Goal: Check status

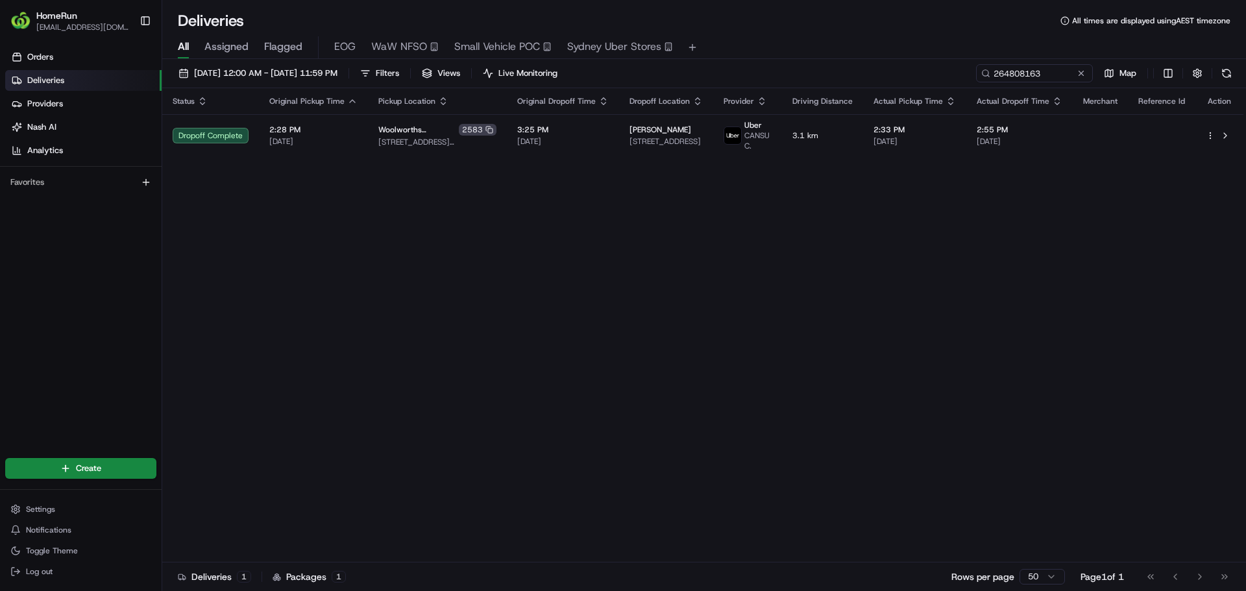
click at [1035, 73] on input "264808163" at bounding box center [1034, 73] width 117 height 18
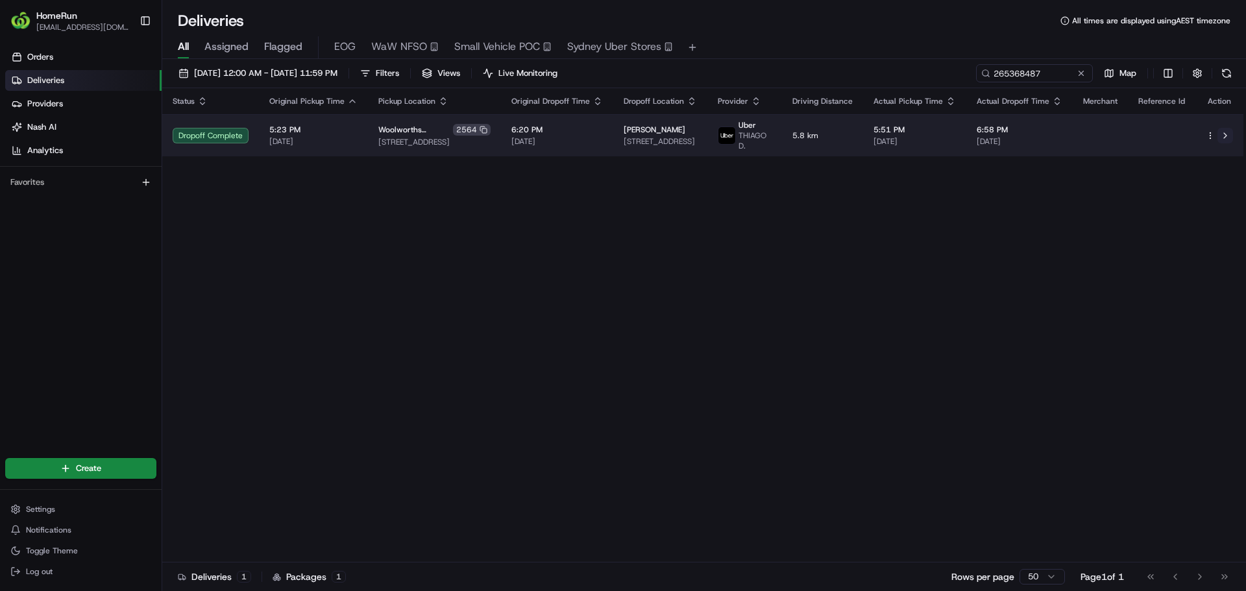
type input "265368487"
click at [1224, 132] on button at bounding box center [1226, 136] width 16 height 16
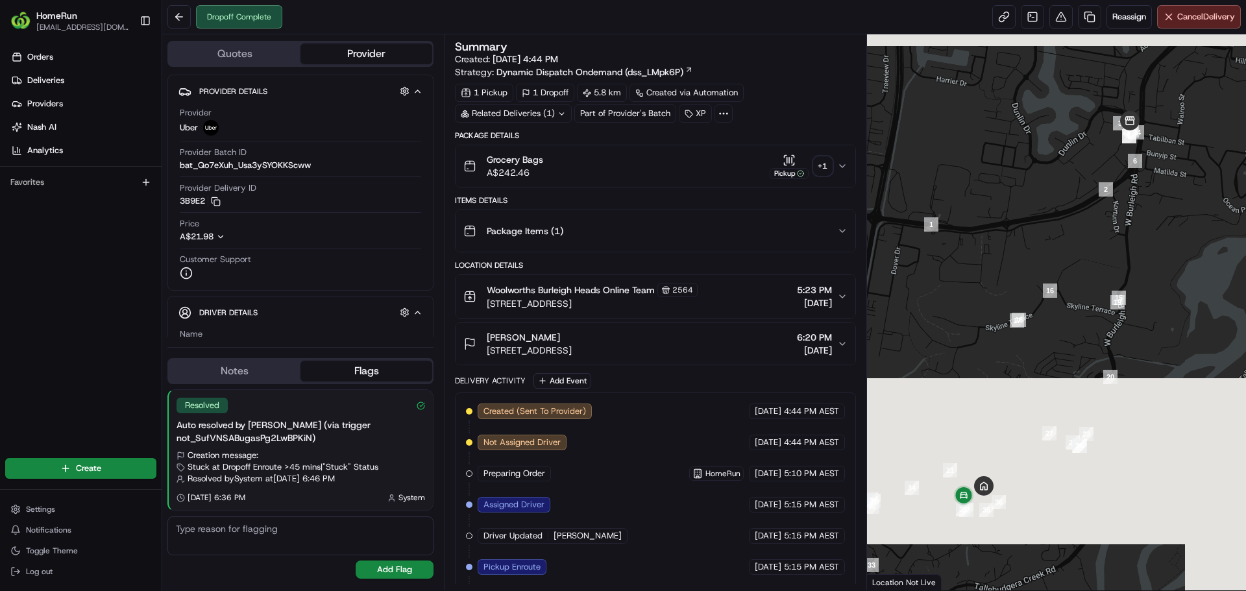
click at [825, 158] on div "+ 1" at bounding box center [823, 166] width 18 height 18
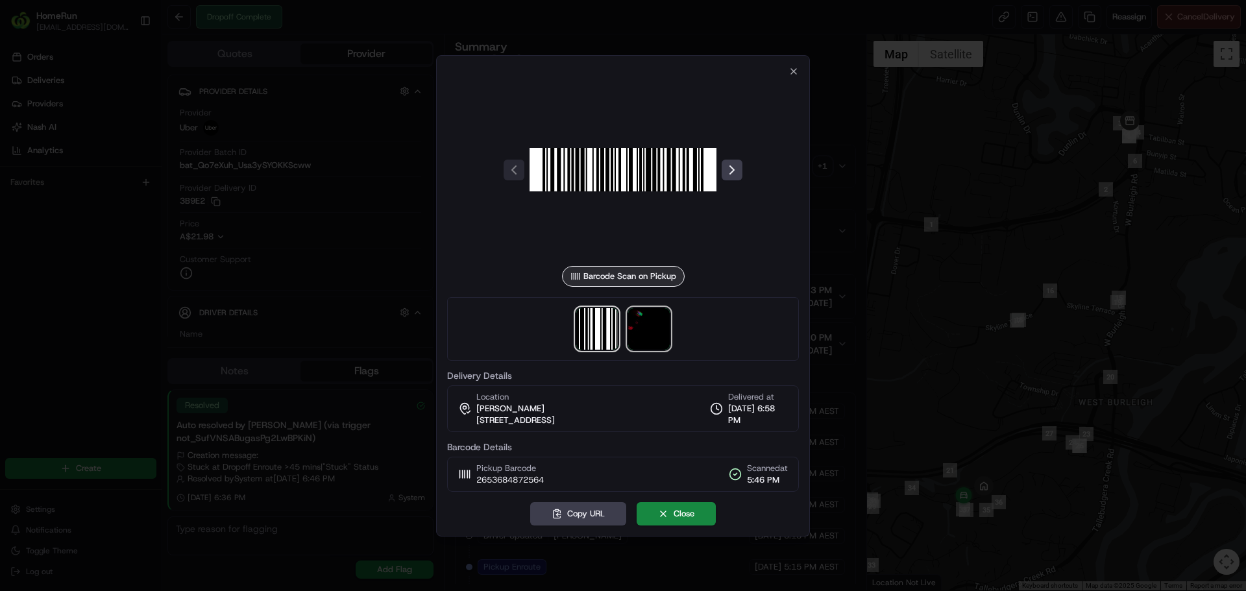
click at [640, 333] on img at bounding box center [649, 329] width 42 height 42
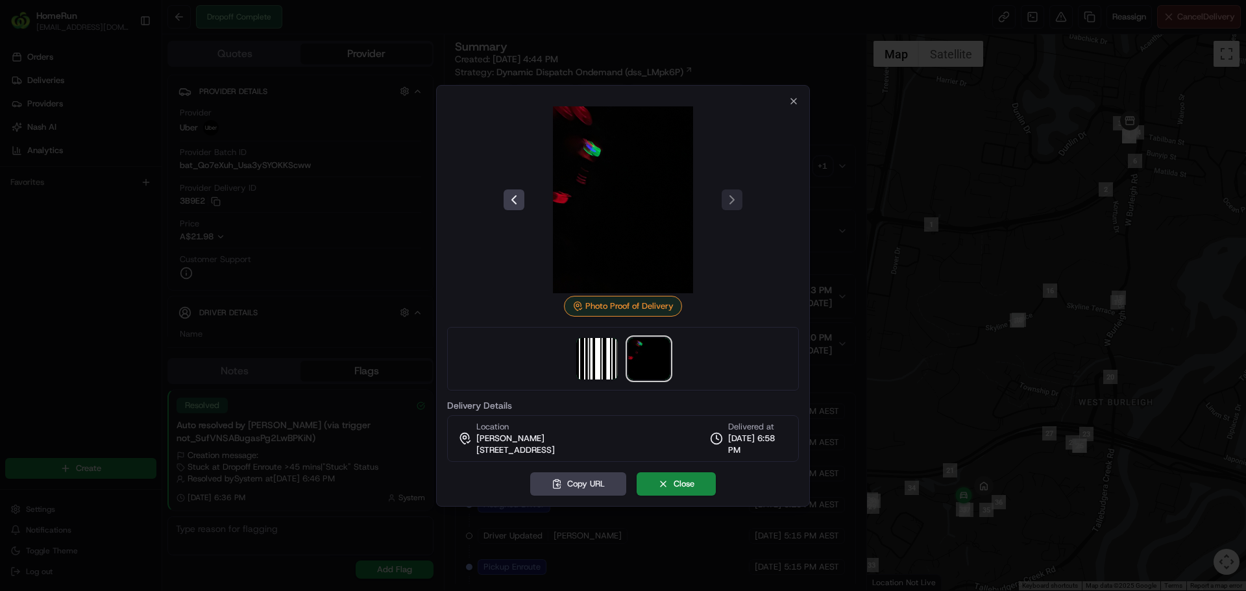
click at [883, 254] on div at bounding box center [623, 295] width 1246 height 591
